Goal: Task Accomplishment & Management: Complete application form

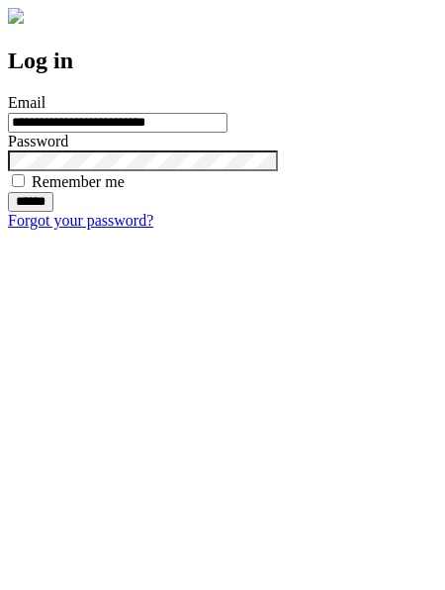
type input "**********"
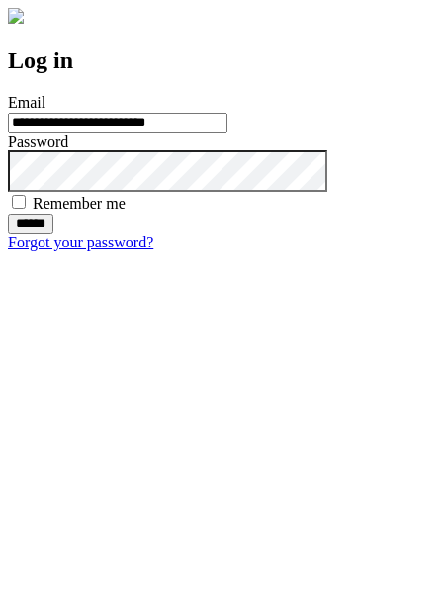
click at [53, 233] on input "******" at bounding box center [31, 224] width 46 height 20
